Goal: Task Accomplishment & Management: Complete application form

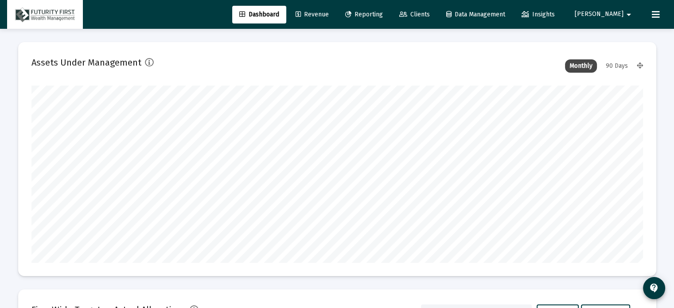
type input "[DATE]"
click at [430, 12] on span "Clients" at bounding box center [414, 15] width 31 height 8
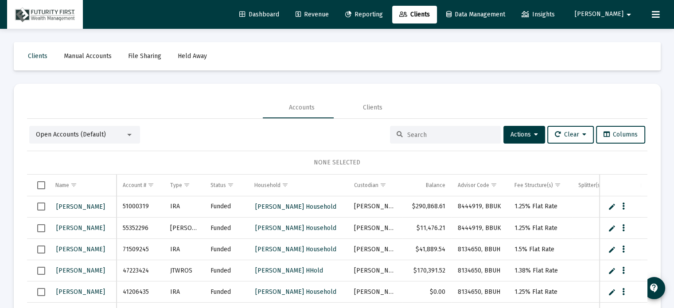
click at [419, 137] on input at bounding box center [450, 135] width 87 height 8
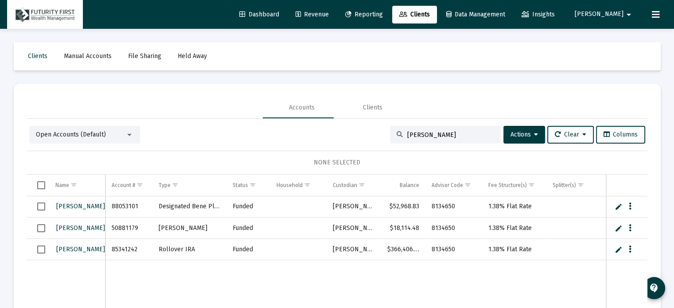
type input "[PERSON_NAME]"
click at [40, 206] on span "Select row" at bounding box center [41, 206] width 8 height 8
click at [42, 226] on span "Select row" at bounding box center [41, 228] width 8 height 8
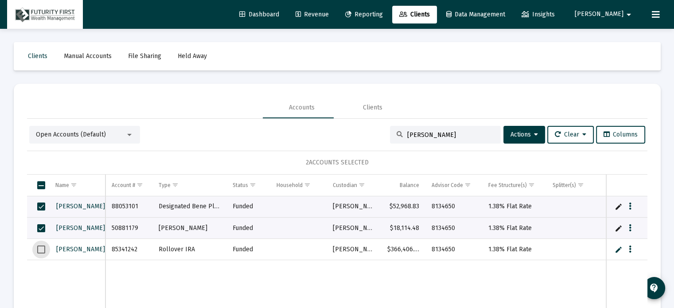
click at [41, 249] on span "Select row" at bounding box center [41, 249] width 8 height 8
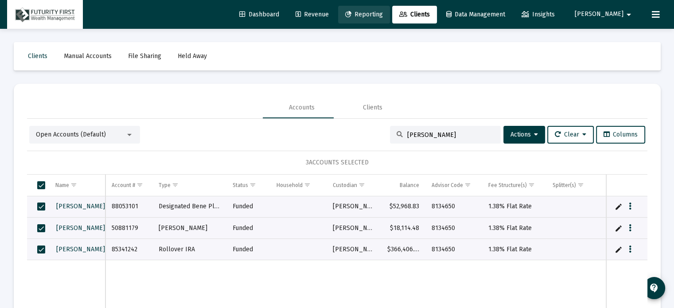
click at [383, 14] on span "Reporting" at bounding box center [364, 15] width 38 height 8
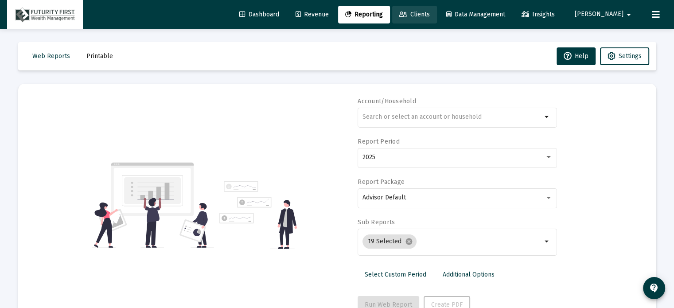
click at [437, 8] on link "Clients" at bounding box center [414, 15] width 45 height 18
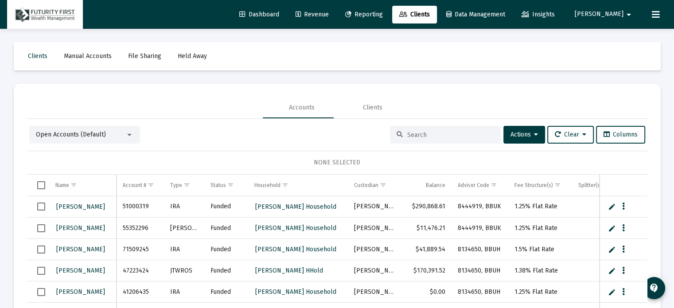
click at [129, 134] on div at bounding box center [129, 135] width 4 height 2
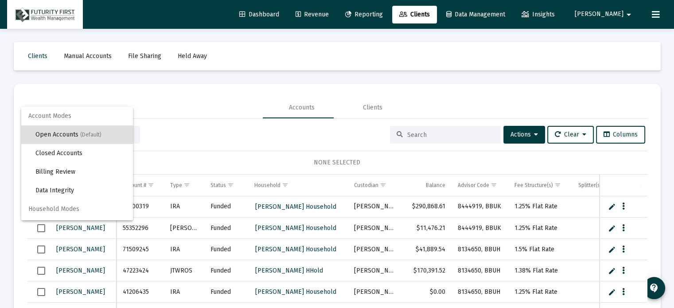
scroll to position [16, 0]
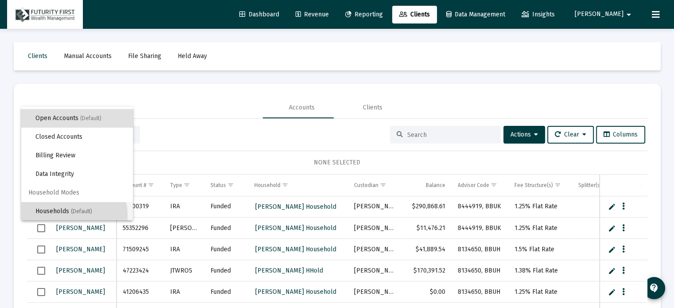
click at [68, 214] on span "Households (Default)" at bounding box center [80, 211] width 90 height 19
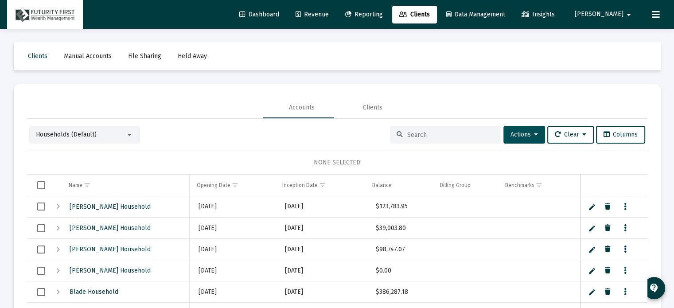
click at [510, 135] on span "Actions" at bounding box center [523, 135] width 27 height 8
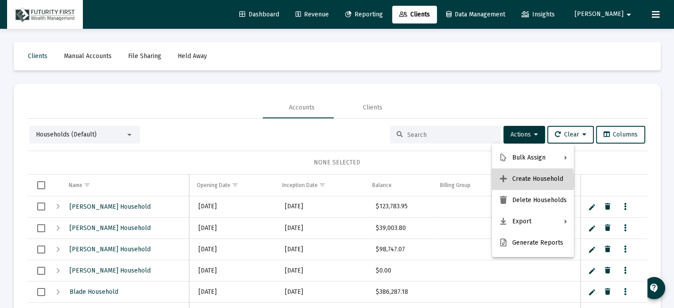
click at [529, 181] on button "Create Household" at bounding box center [533, 178] width 82 height 21
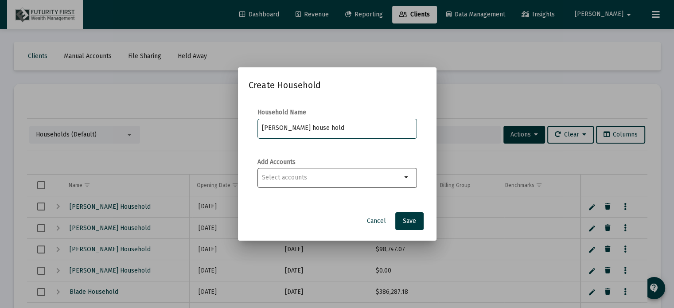
type input "[PERSON_NAME] house hold"
click at [404, 177] on mat-icon "arrow_drop_down" at bounding box center [406, 177] width 11 height 11
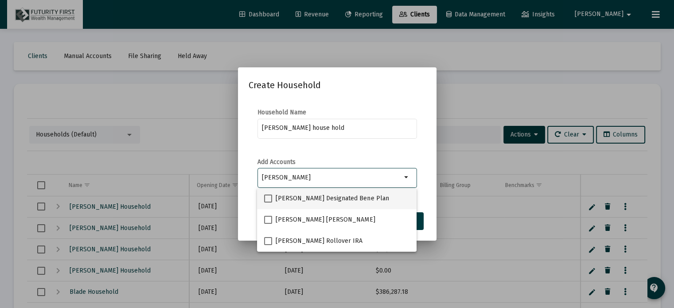
type input "[PERSON_NAME]"
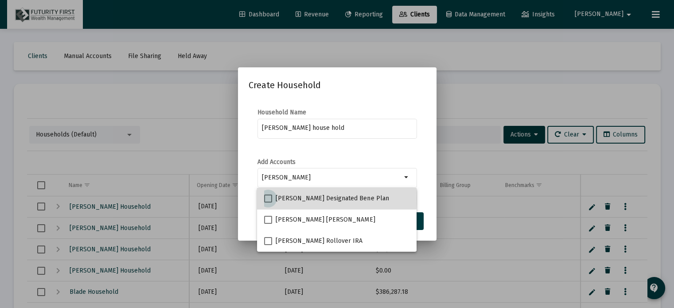
click at [269, 198] on span at bounding box center [268, 199] width 8 height 8
click at [268, 202] on input "[PERSON_NAME] Designated Bene Plan" at bounding box center [268, 202] width 0 height 0
checkbox input "true"
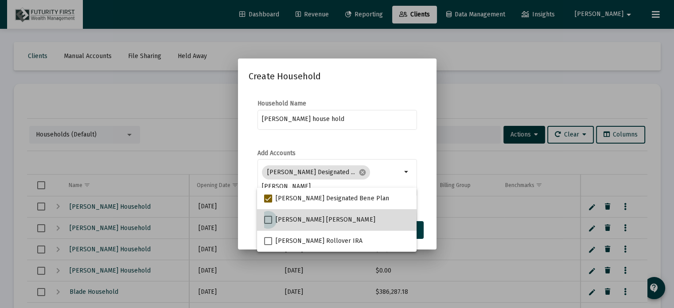
click at [270, 220] on span at bounding box center [268, 220] width 8 height 8
click at [268, 224] on input "[PERSON_NAME] [PERSON_NAME]" at bounding box center [268, 224] width 0 height 0
checkbox input "true"
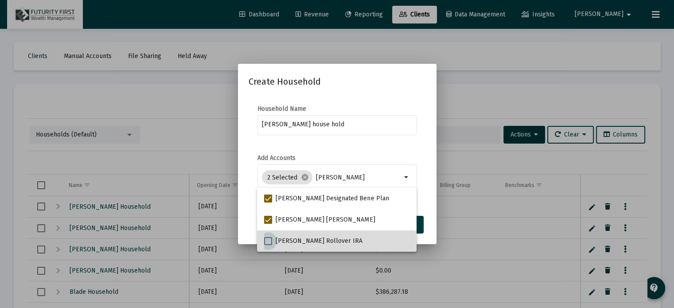
click at [269, 240] on span at bounding box center [268, 241] width 8 height 8
click at [268, 245] on input "[PERSON_NAME] Rollover IRA" at bounding box center [268, 245] width 0 height 0
checkbox input "true"
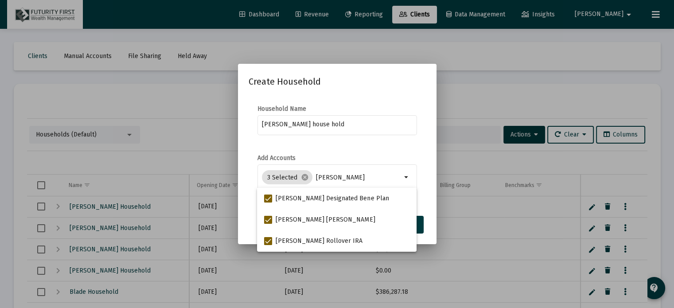
click at [423, 160] on form "Add Accounts 3 Selected cancel [PERSON_NAME] arrow_drop_down" at bounding box center [337, 177] width 177 height 47
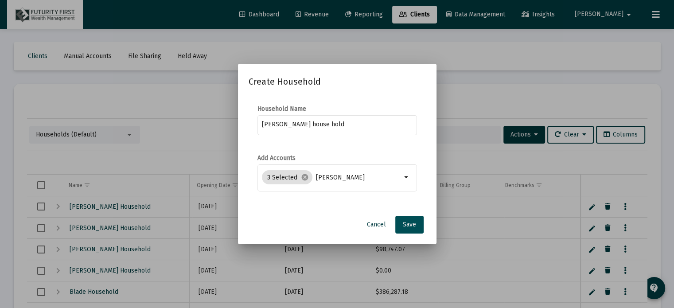
click at [411, 225] on span "Save" at bounding box center [409, 225] width 13 height 8
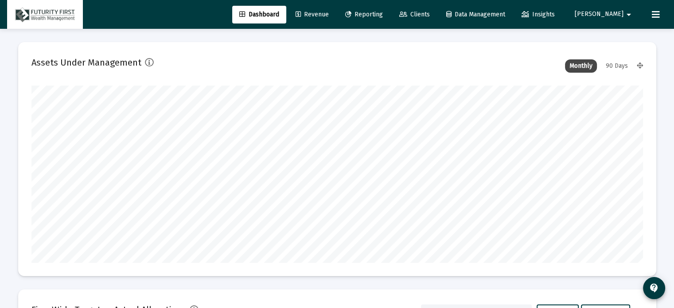
scroll to position [177, 329]
type input "[DATE]"
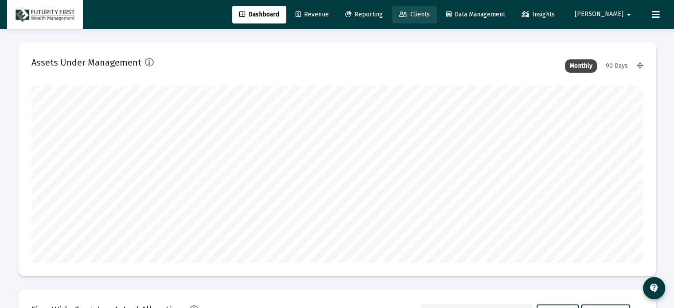
click at [430, 15] on span "Clients" at bounding box center [414, 15] width 31 height 8
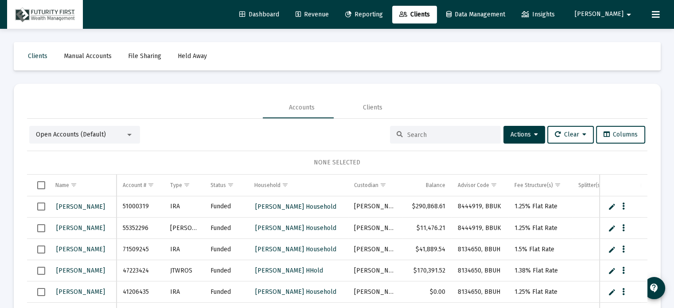
click at [433, 131] on input at bounding box center [450, 135] width 87 height 8
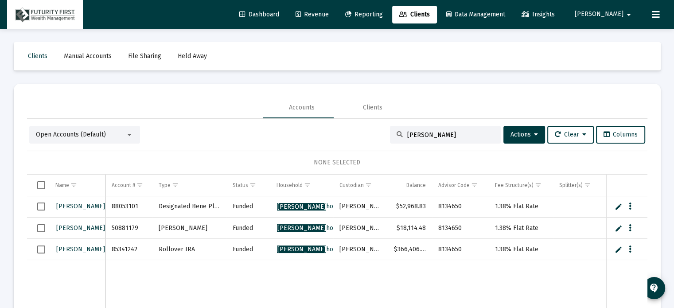
type input "[PERSON_NAME]"
click at [390, 9] on link "Reporting" at bounding box center [364, 15] width 52 height 18
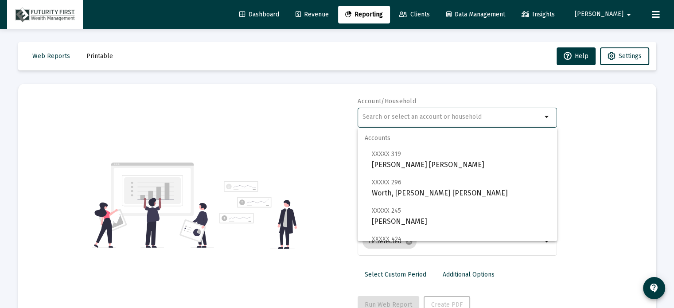
click at [447, 118] on input "text" at bounding box center [451, 116] width 179 height 7
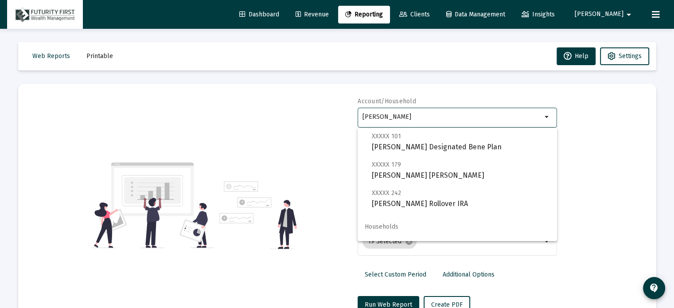
scroll to position [35, 0]
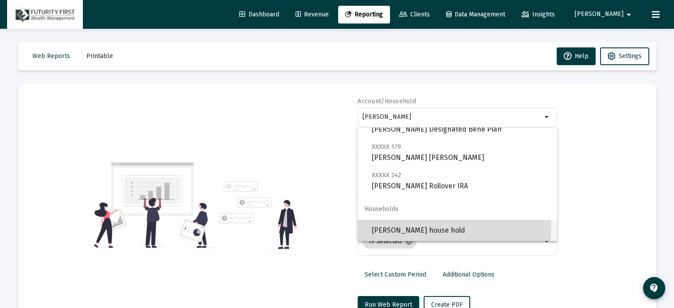
click at [409, 226] on span "[PERSON_NAME] house hold" at bounding box center [461, 230] width 178 height 21
type input "[PERSON_NAME] house hold"
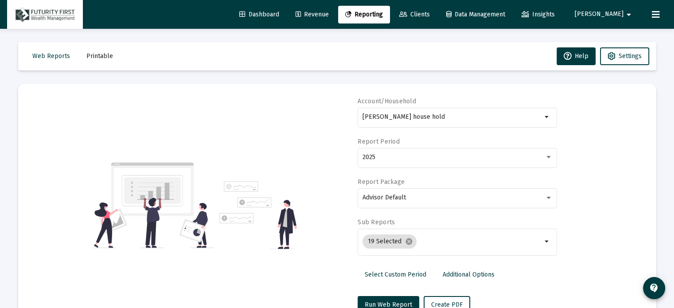
click at [409, 226] on div "Sub Reports 19 Selected cancel arrow_drop_down" at bounding box center [457, 241] width 199 height 47
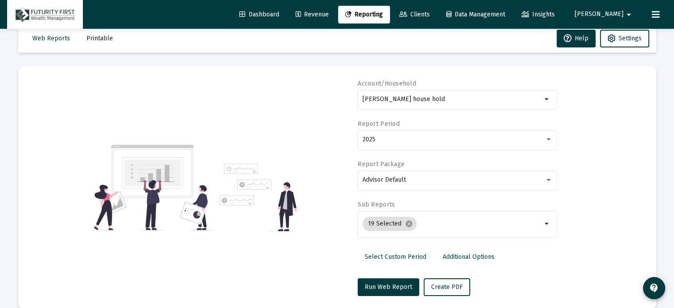
scroll to position [31, 0]
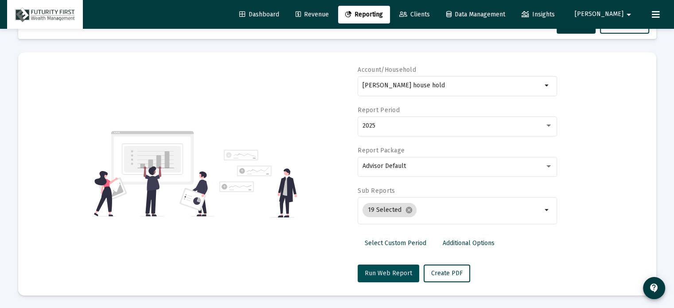
click at [395, 272] on span "Run Web Report" at bounding box center [388, 273] width 47 height 8
select select "View all"
click at [450, 271] on span "Push to PDF" at bounding box center [448, 273] width 35 height 8
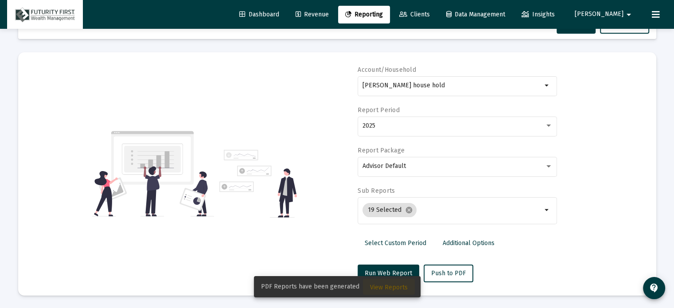
click at [390, 285] on span "View Reports" at bounding box center [389, 288] width 38 height 8
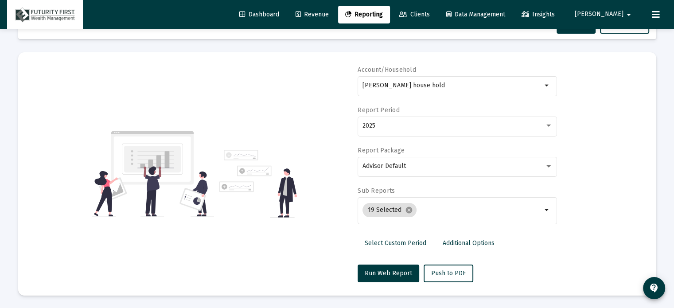
scroll to position [28, 0]
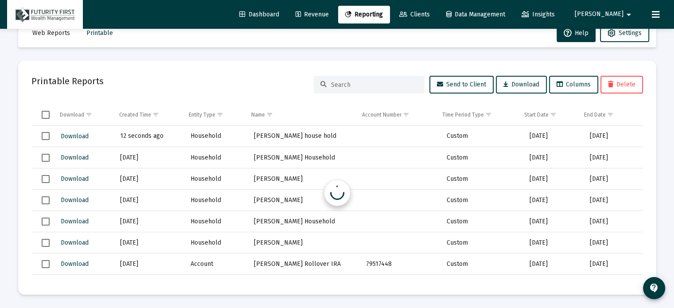
scroll to position [23, 0]
click at [374, 83] on input at bounding box center [374, 85] width 87 height 8
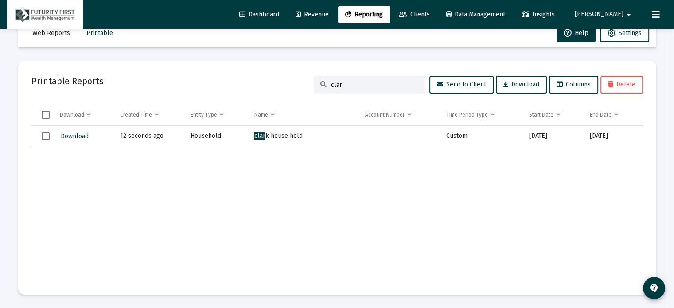
type input "clar"
click at [76, 136] on span "Download" at bounding box center [75, 136] width 28 height 8
